Goal: Task Accomplishment & Management: Use online tool/utility

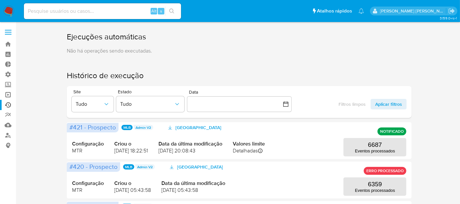
click at [9, 95] on link "Operações em massa" at bounding box center [39, 94] width 78 height 10
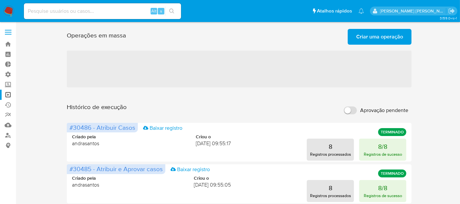
click at [380, 38] on span "Criar uma operação" at bounding box center [380, 36] width 47 height 14
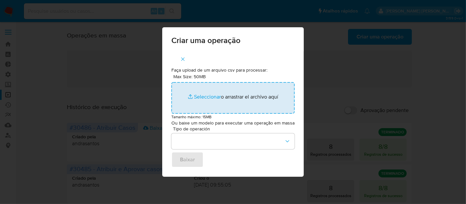
click at [200, 97] on input "Max Size: 50MB Seleccionar archivos" at bounding box center [232, 97] width 123 height 31
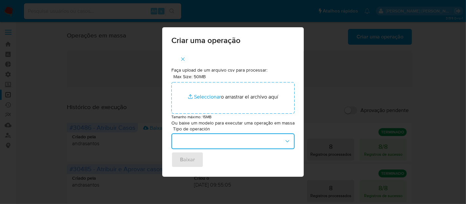
click at [240, 140] on button "button" at bounding box center [232, 141] width 123 height 16
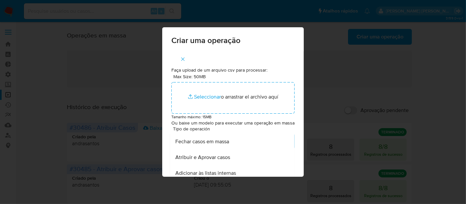
scroll to position [73, 0]
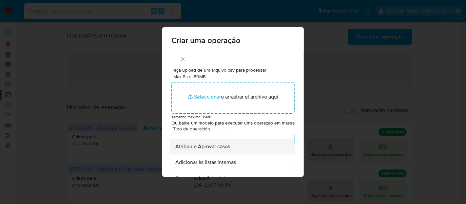
click at [239, 147] on div "Atribuir e Aprovar casos" at bounding box center [230, 146] width 110 height 16
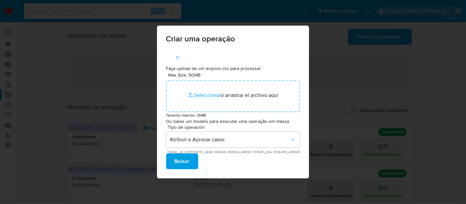
click at [186, 164] on span "Baixar" at bounding box center [182, 161] width 15 height 14
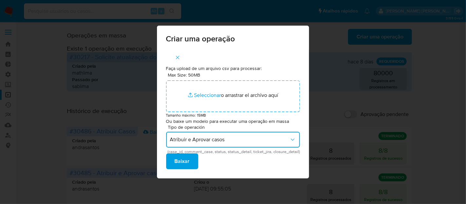
click at [228, 140] on span "Atribuir e Aprovar casos" at bounding box center [230, 139] width 120 height 7
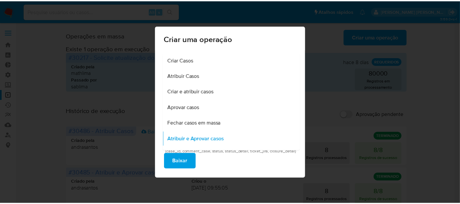
scroll to position [0, 0]
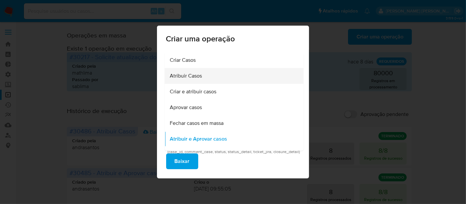
click at [227, 79] on div "Atribuir Casos" at bounding box center [232, 76] width 125 height 16
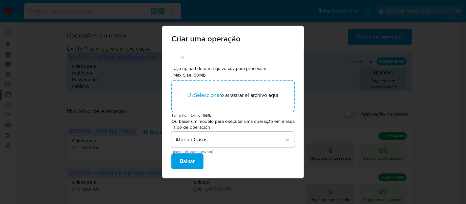
click at [190, 166] on span "Baixar" at bounding box center [187, 161] width 15 height 14
click at [332, 132] on div "Criar uma operação Faça upload de um arquivo csv para processar: Max Size: 50MB…" at bounding box center [233, 102] width 466 height 204
click at [337, 54] on div "Criar uma operação Faça upload de um arquivo csv para processar: Max Size: 50MB…" at bounding box center [233, 102] width 466 height 204
click at [184, 57] on icon "button" at bounding box center [183, 57] width 6 height 6
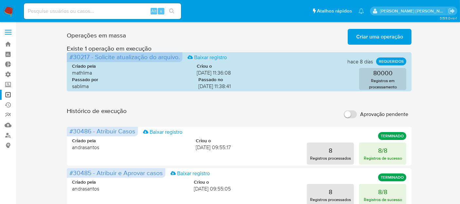
click at [371, 37] on span "Criar uma operação" at bounding box center [380, 36] width 47 height 14
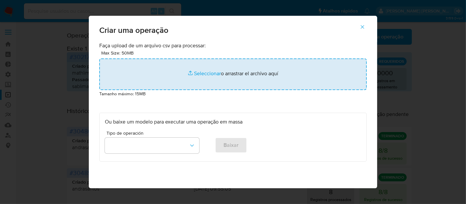
click at [202, 74] on input "file" at bounding box center [232, 73] width 267 height 31
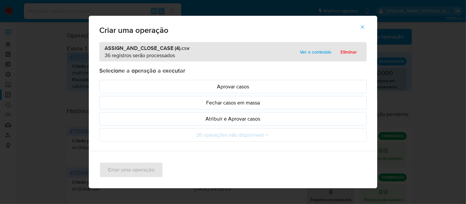
click at [230, 121] on p "Atribuir e Aprovar casos" at bounding box center [233, 119] width 256 height 8
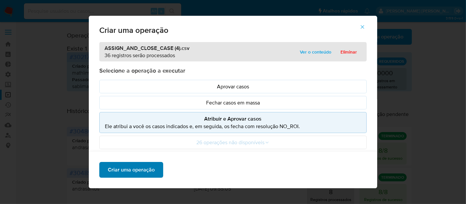
click at [148, 166] on span "Criar uma operação" at bounding box center [131, 169] width 47 height 14
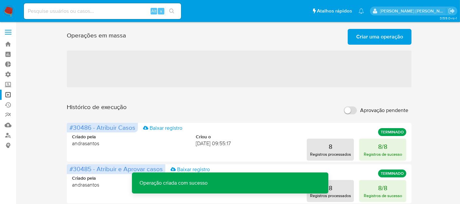
click at [378, 36] on span "Criar uma operação" at bounding box center [380, 36] width 47 height 14
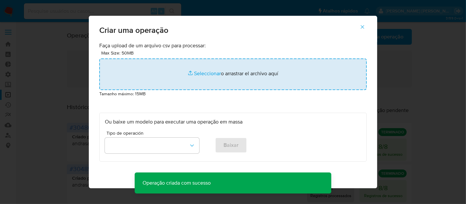
click at [200, 75] on input "file" at bounding box center [232, 73] width 267 height 31
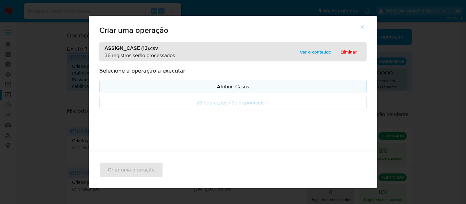
click at [213, 89] on p "Atribuir Casos" at bounding box center [233, 87] width 256 height 8
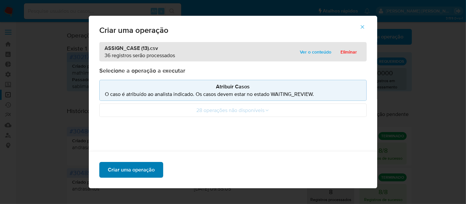
click at [145, 168] on span "Criar uma operação" at bounding box center [131, 169] width 47 height 14
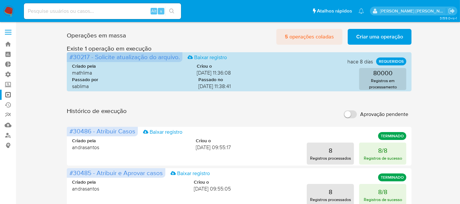
click at [324, 35] on span "5 operações coladas" at bounding box center [309, 36] width 49 height 14
click at [9, 93] on link "Operações em massa" at bounding box center [39, 94] width 78 height 10
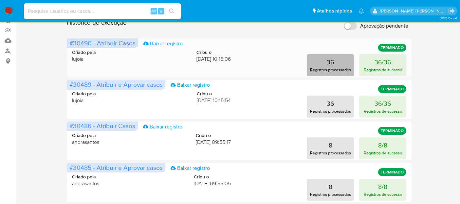
scroll to position [73, 0]
